Goal: Check status: Check status

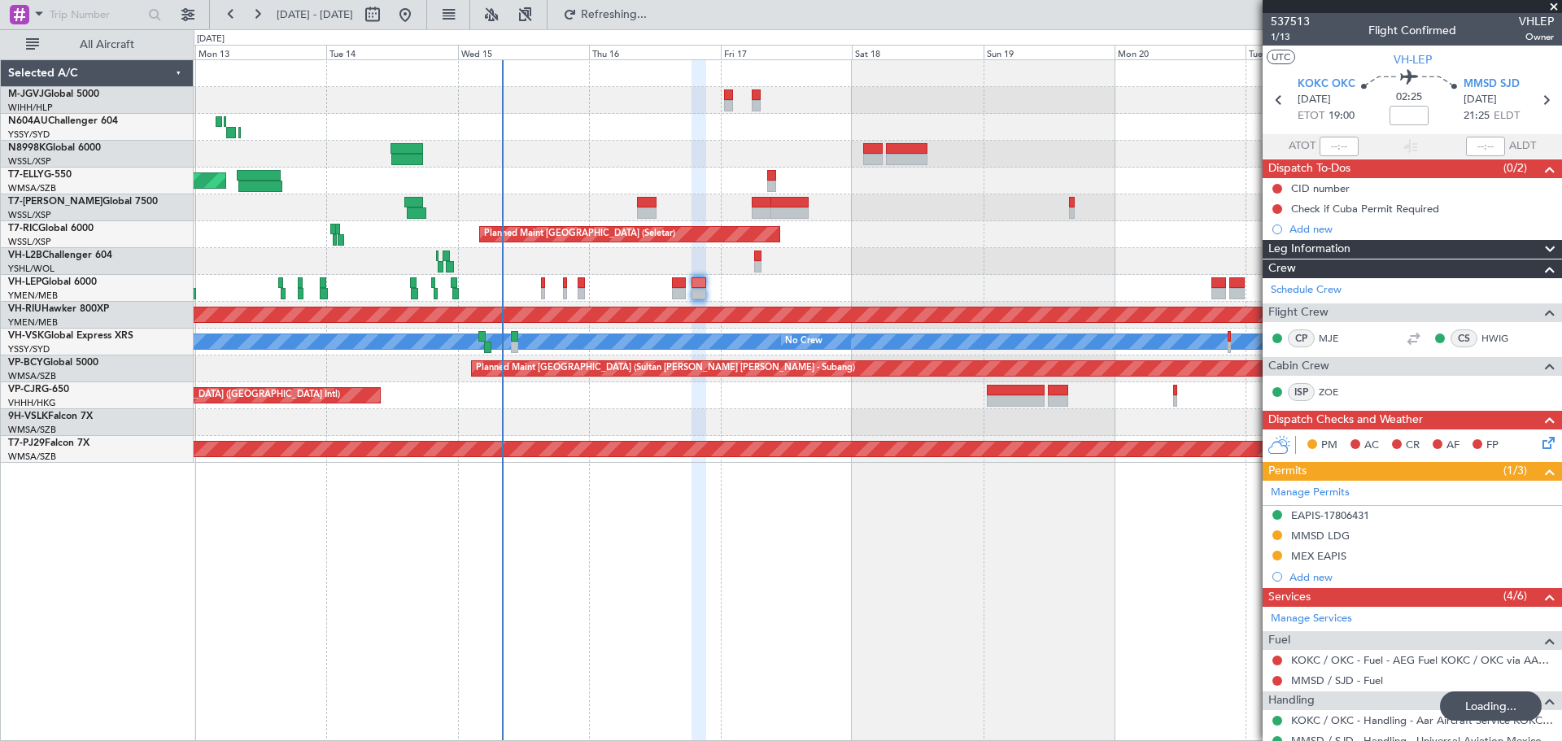
scroll to position [372, 0]
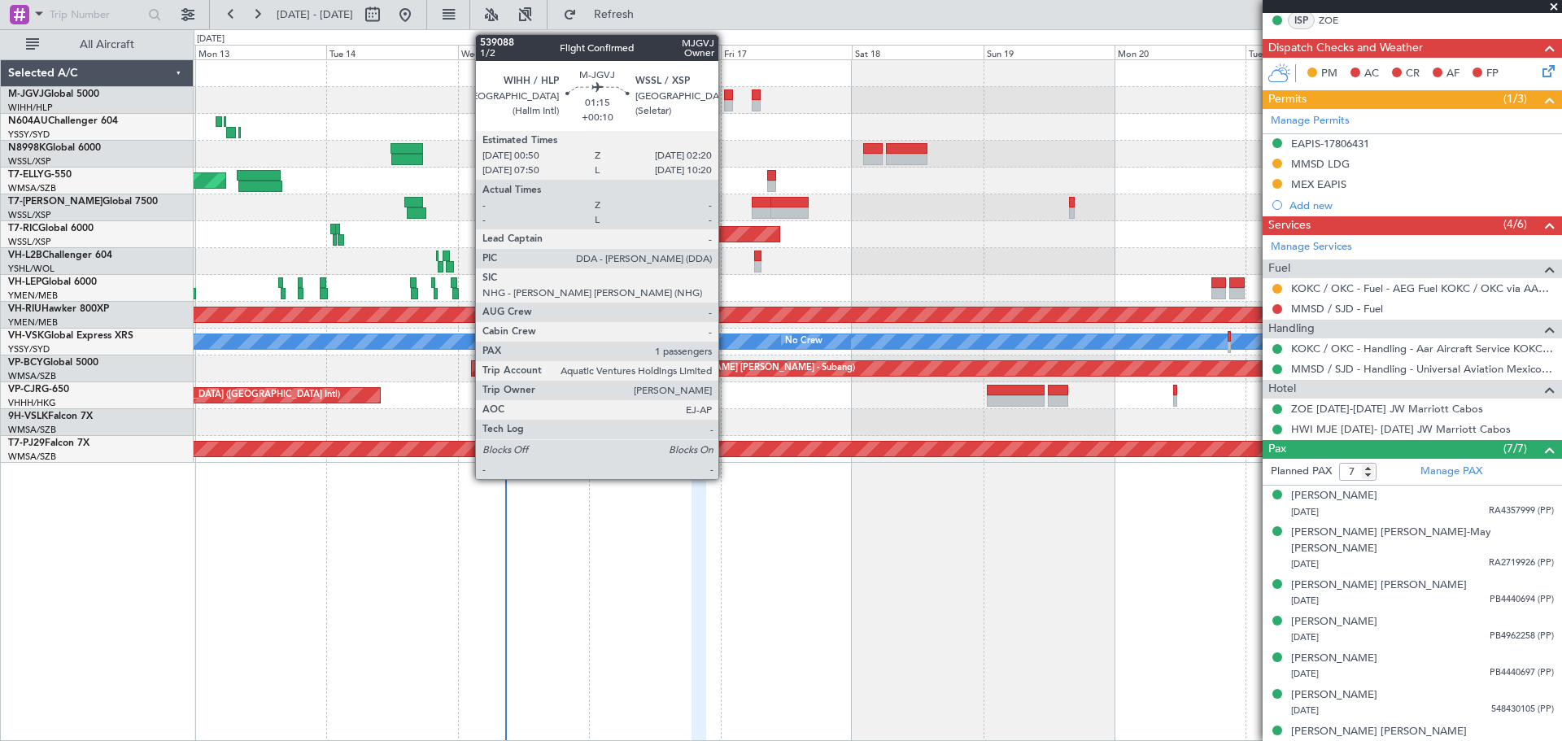
click at [726, 97] on div at bounding box center [728, 95] width 9 height 11
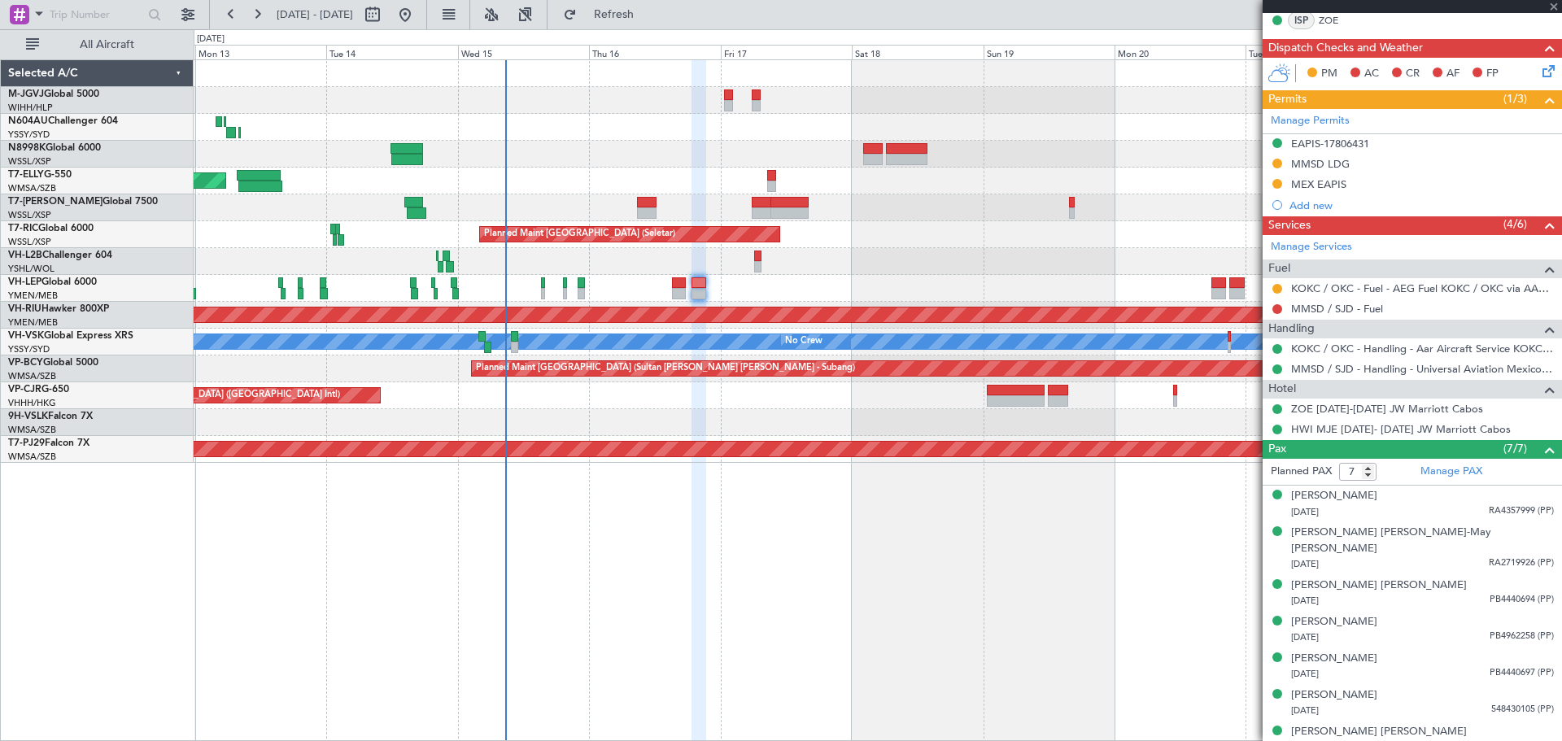
type input "+00:10"
type input "1"
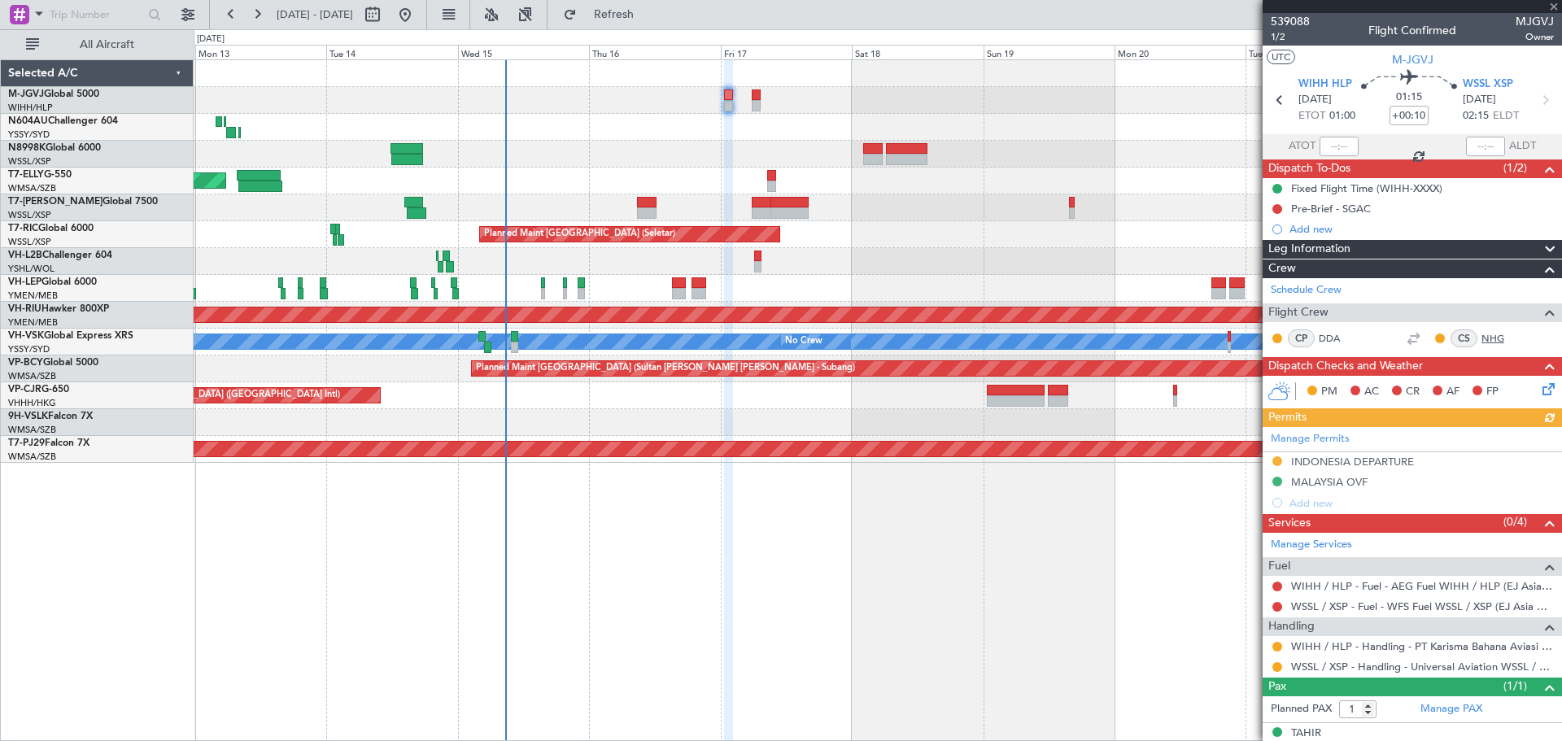
click at [1483, 335] on link "NHG" at bounding box center [1500, 338] width 37 height 15
click at [88, 150] on link "N8998K Global 6000" at bounding box center [54, 148] width 93 height 10
click at [67, 173] on link "T7-ELLY G-550" at bounding box center [39, 175] width 63 height 10
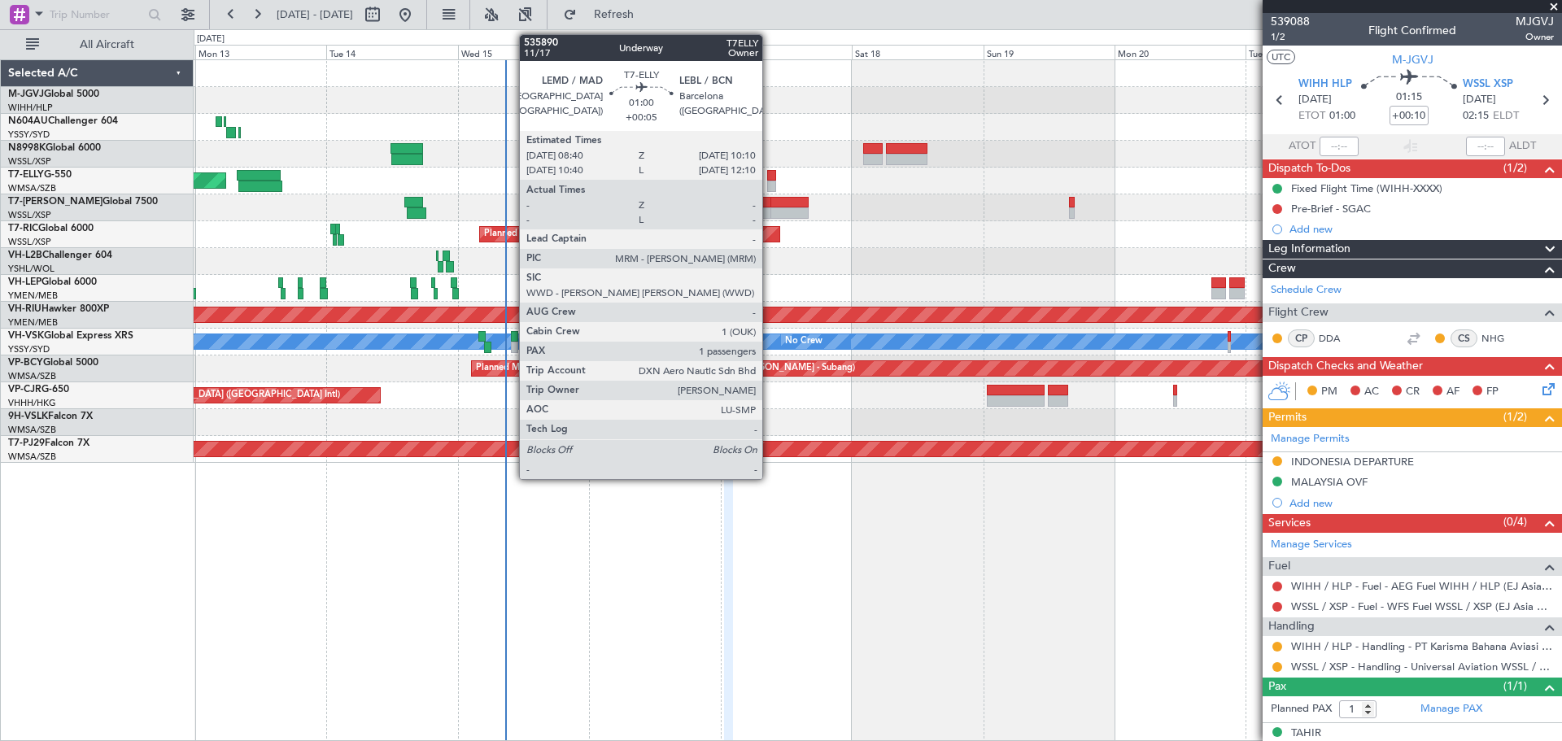
click at [770, 177] on div at bounding box center [771, 175] width 9 height 11
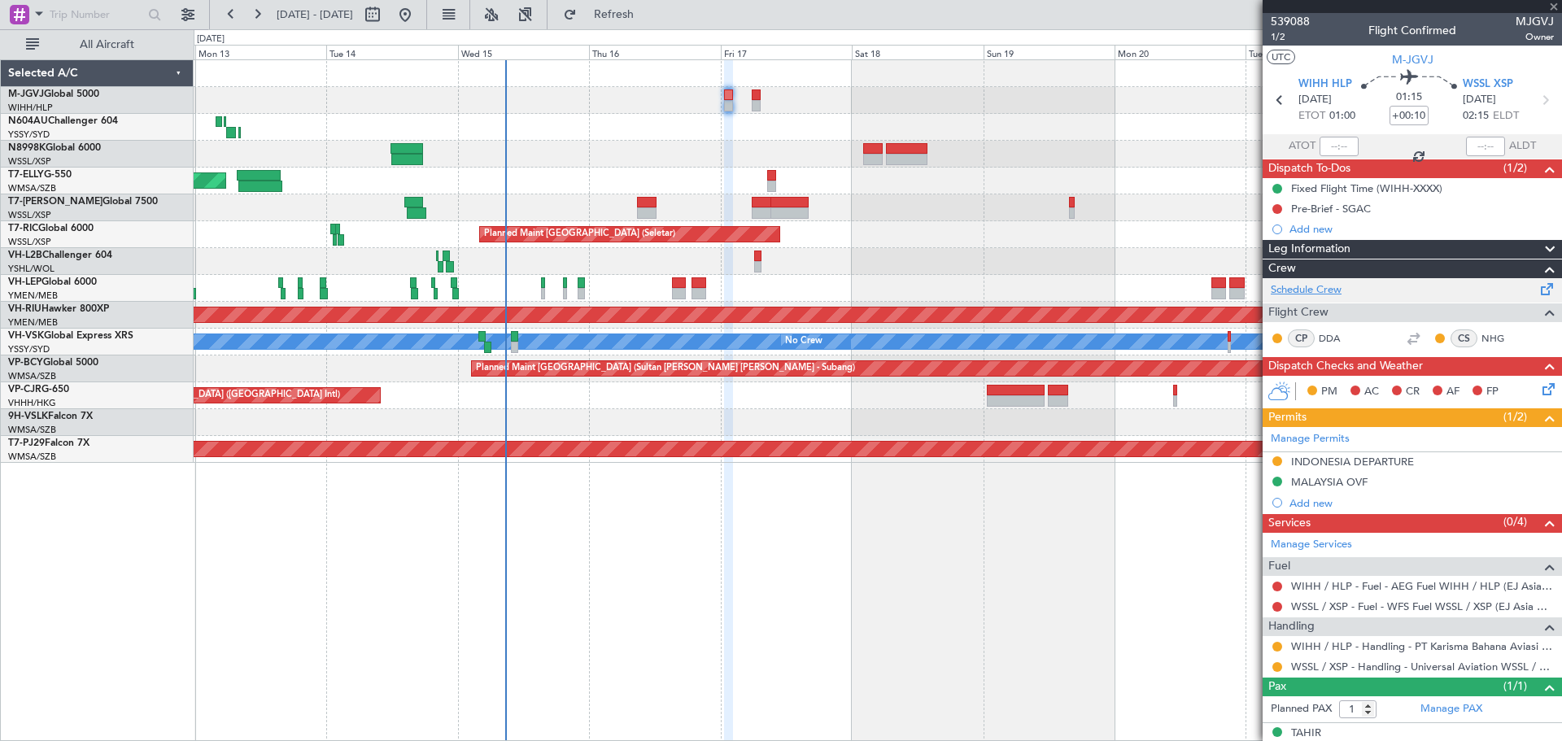
type input "+00:05"
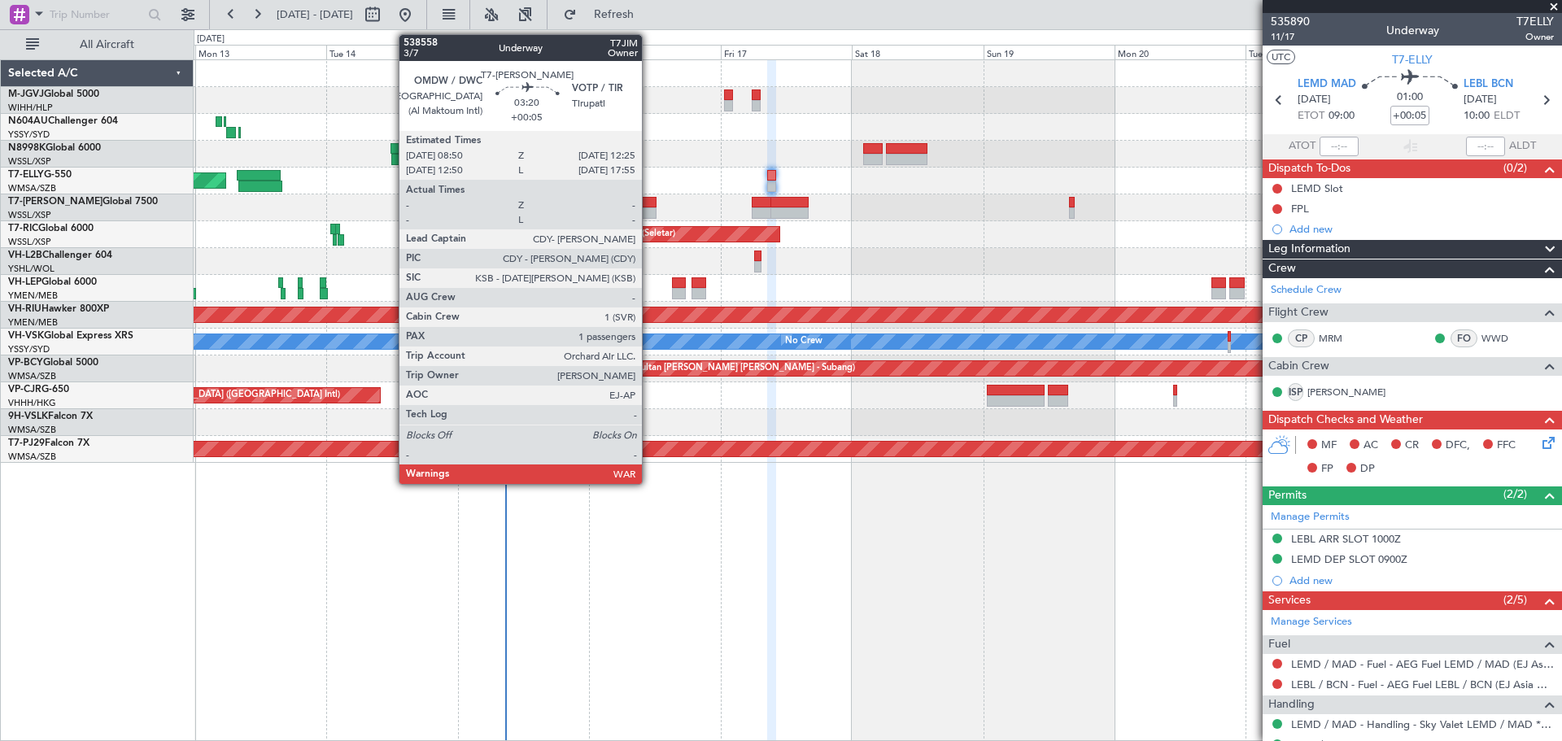
click at [649, 198] on div at bounding box center [647, 202] width 20 height 11
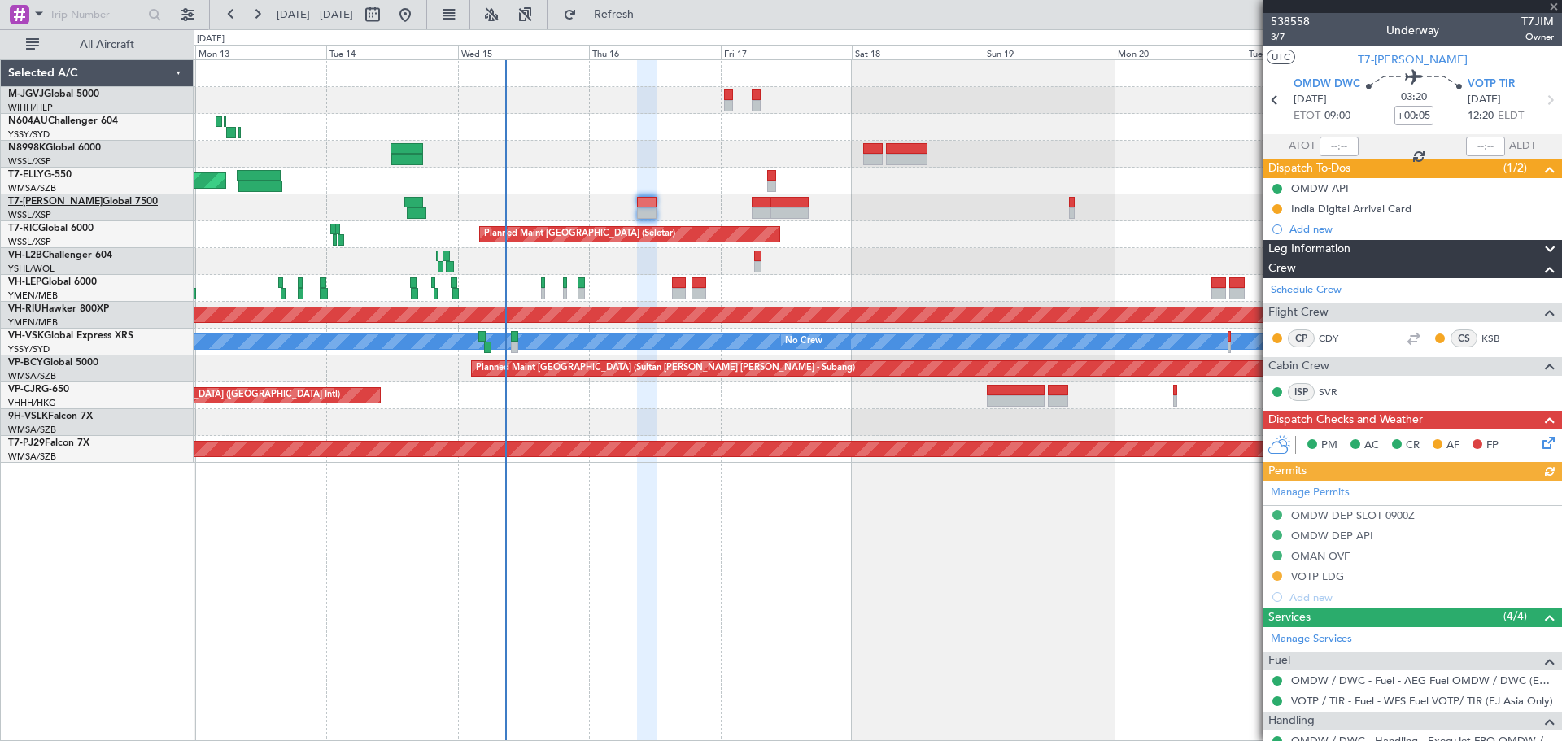
click at [81, 202] on link "T7-[PERSON_NAME] Global 7500" at bounding box center [83, 202] width 150 height 10
click at [68, 227] on link "T7-RIC Global 6000" at bounding box center [50, 229] width 85 height 10
